Goal: Find specific page/section: Find specific page/section

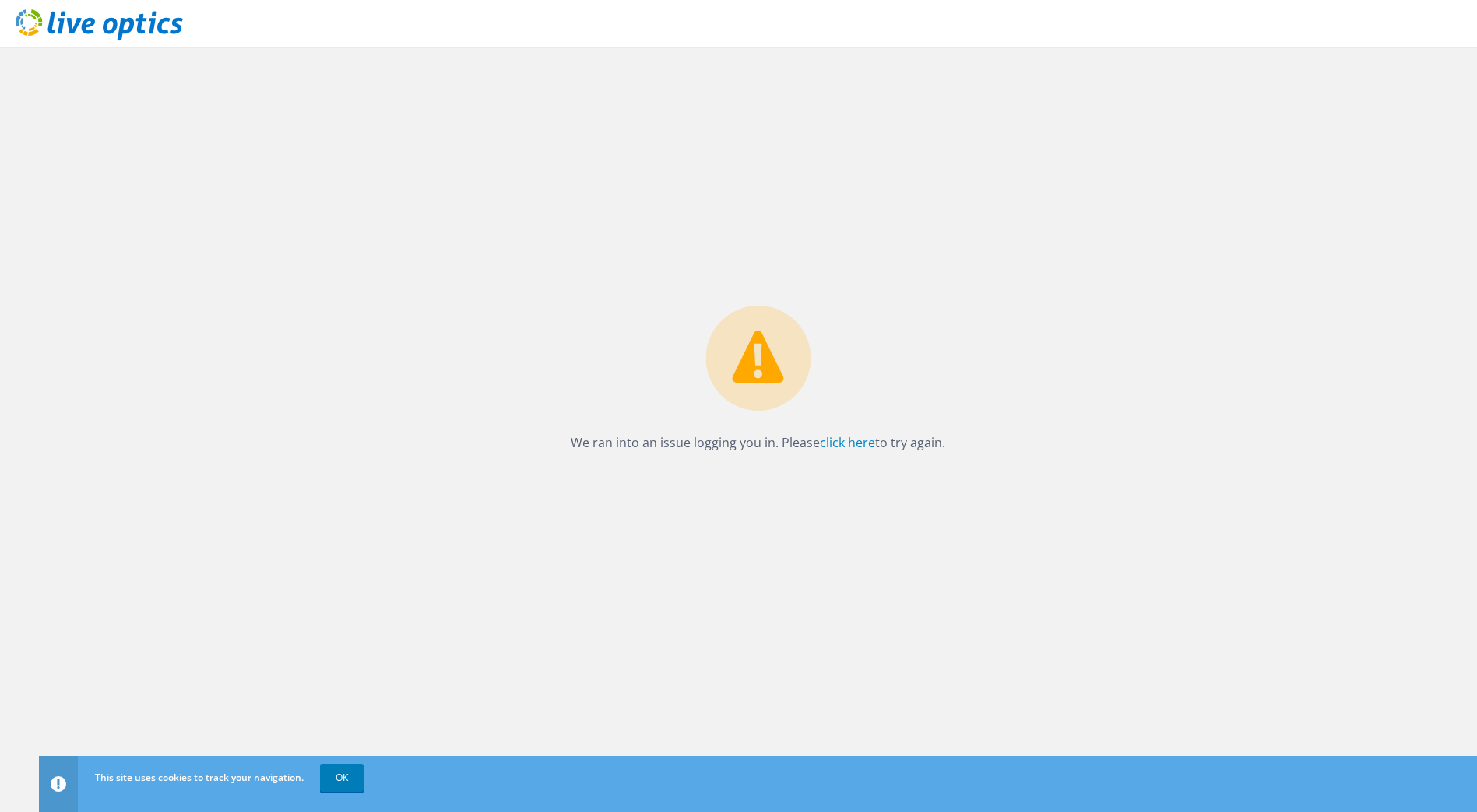
click at [977, 280] on div "We ran into an issue logging you in. Please click here to try again." at bounding box center [758, 430] width 1438 height 766
click at [93, 42] on link at bounding box center [99, 37] width 167 height 13
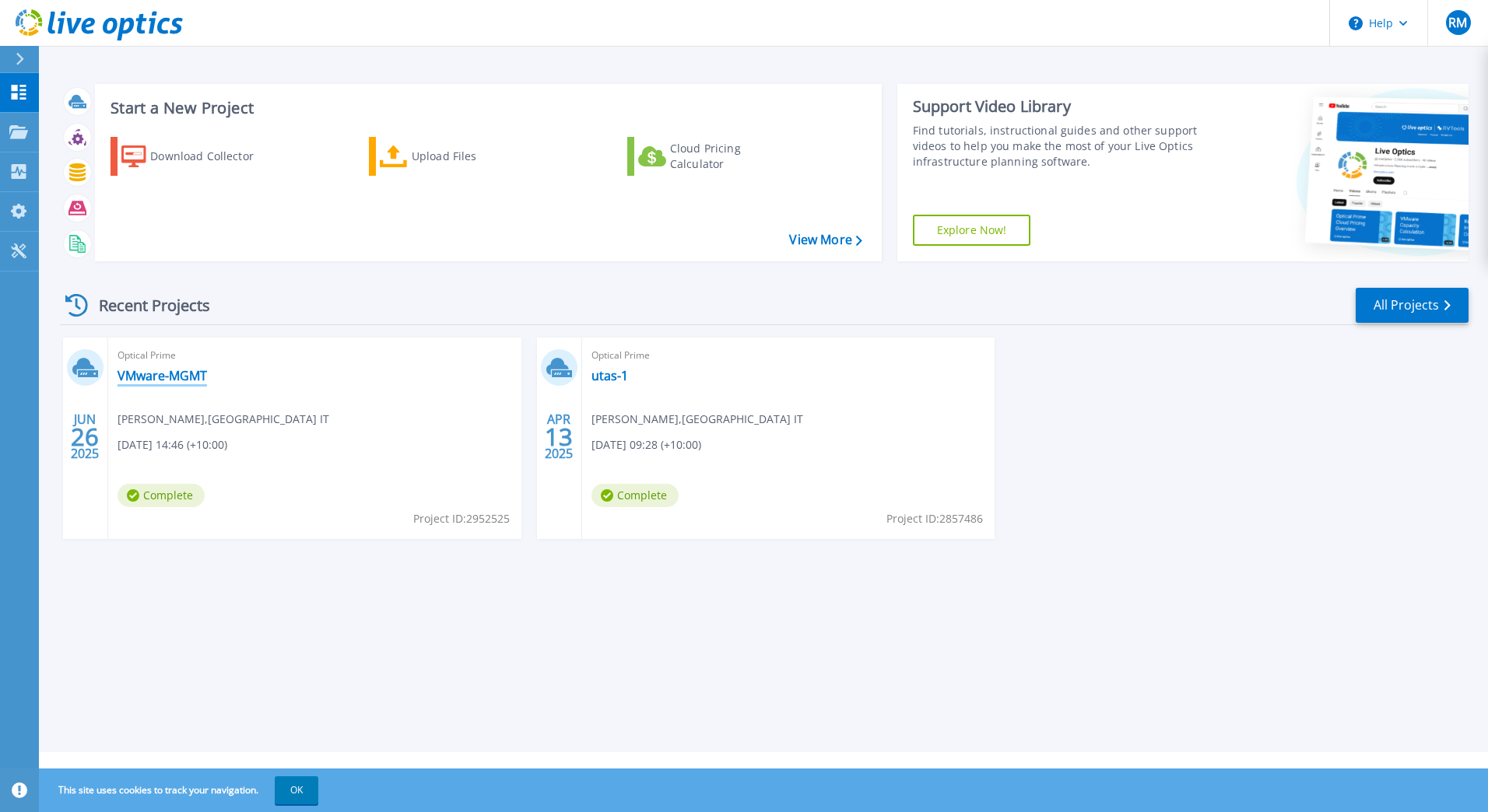
click at [150, 372] on link "VMware-MGMT" at bounding box center [162, 376] width 89 height 16
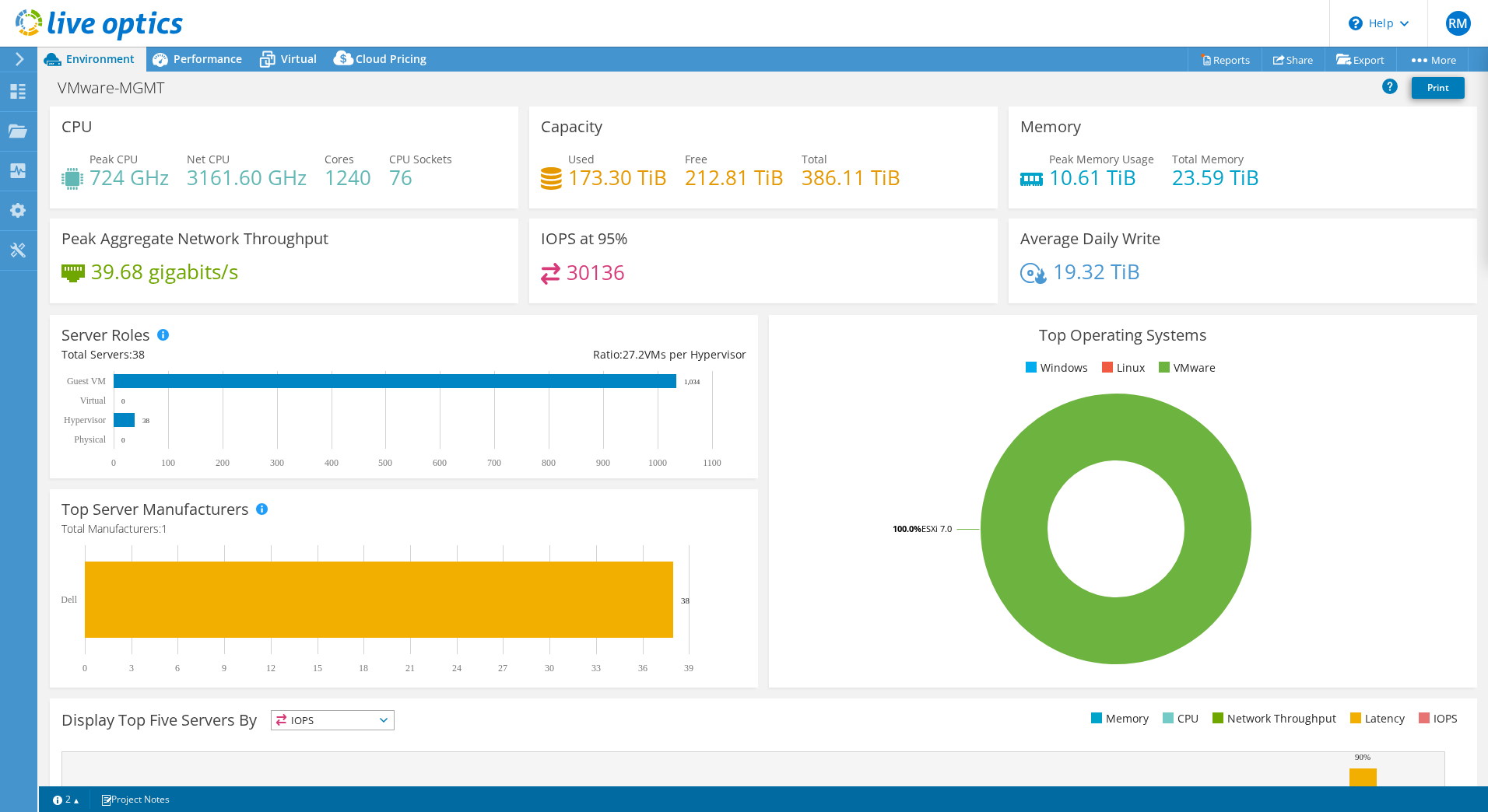
select select "Australia"
select select "AUD"
